Goal: Transaction & Acquisition: Purchase product/service

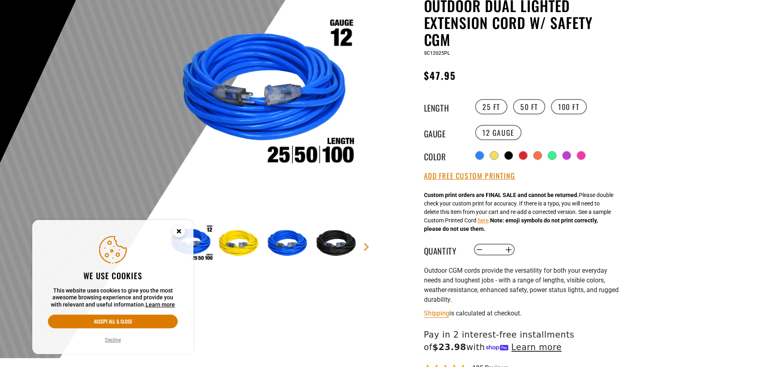
scroll to position [121, 0]
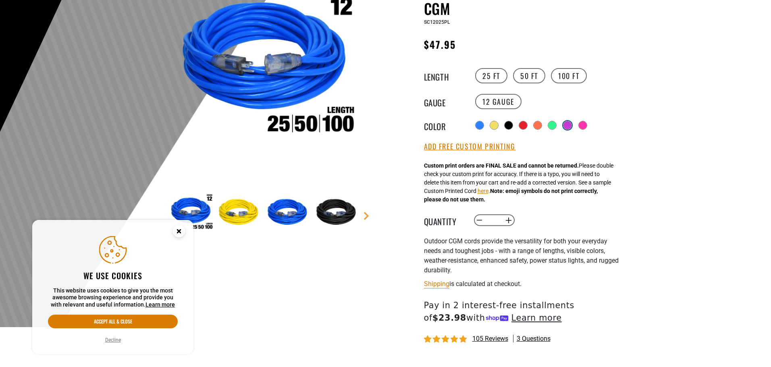
click at [567, 127] on div at bounding box center [567, 125] width 8 height 8
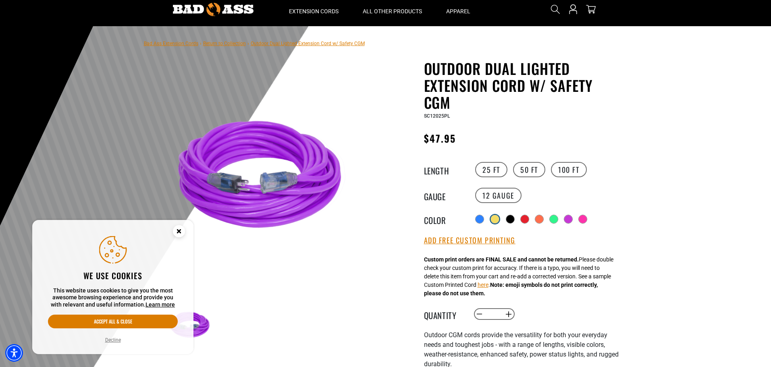
scroll to position [0, 0]
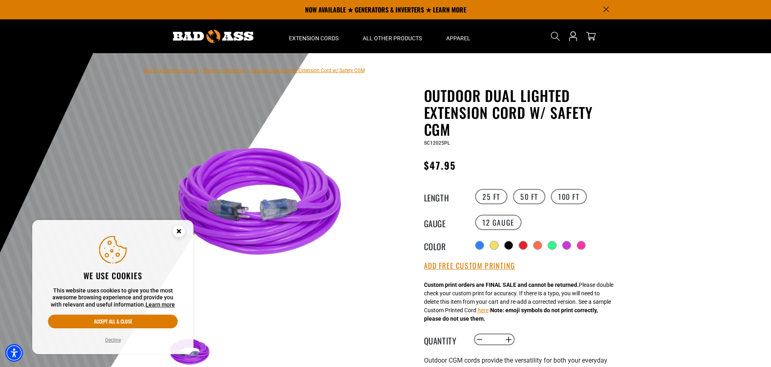
click at [181, 232] on circle "Cookie Consent" at bounding box center [179, 231] width 12 height 12
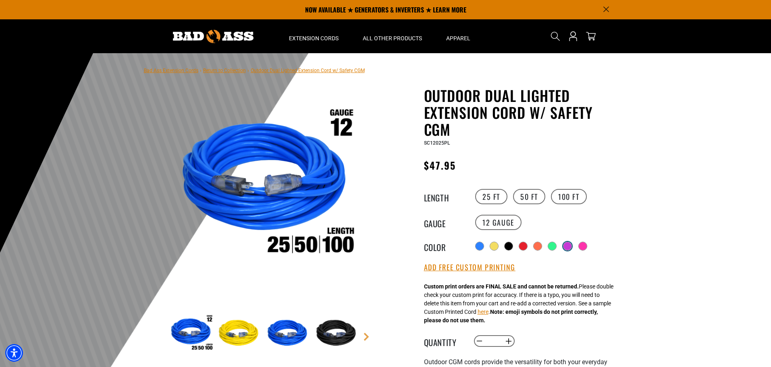
click at [564, 247] on div at bounding box center [567, 246] width 9 height 9
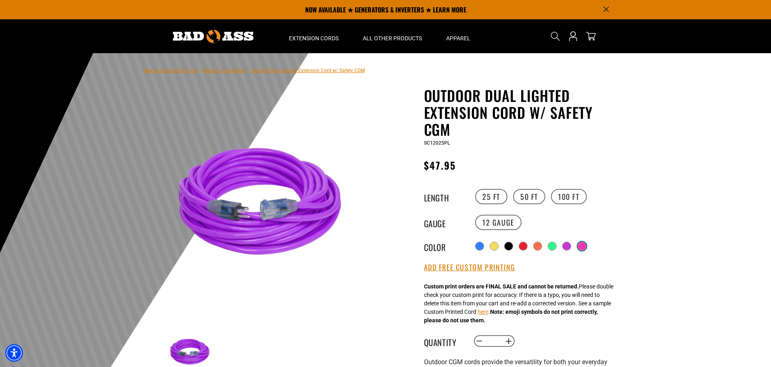
click at [585, 244] on div at bounding box center [582, 246] width 8 height 8
